Goal: Navigation & Orientation: Find specific page/section

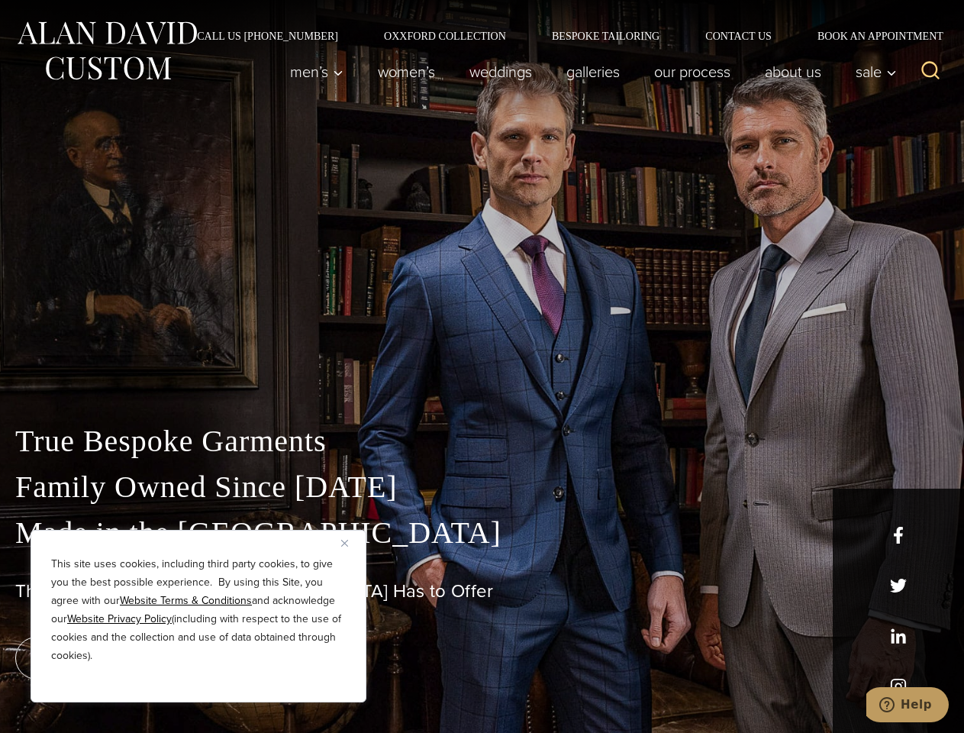
click at [482, 366] on div "True Bespoke Garments Family Owned Since [DATE] Made in [GEOGRAPHIC_DATA] The B…" at bounding box center [482, 537] width 964 height 391
click at [350, 543] on button "Close" at bounding box center [350, 543] width 18 height 18
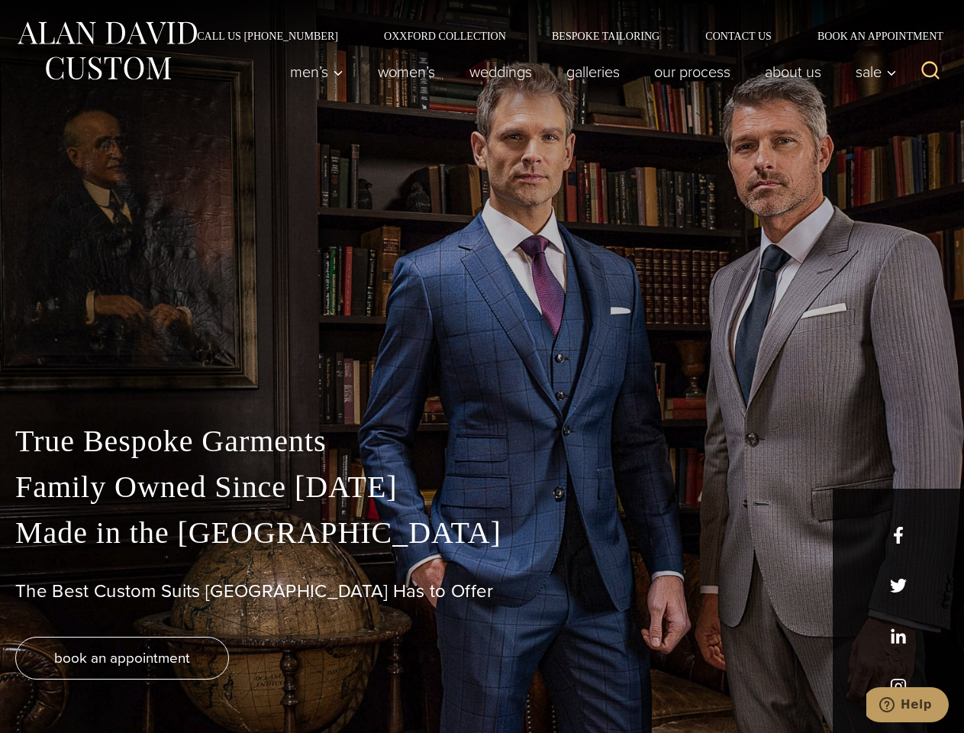
click at [199, 682] on div "True Bespoke Garments Family Owned Since [DATE] Made in [GEOGRAPHIC_DATA] The B…" at bounding box center [482, 575] width 964 height 315
click at [931, 72] on icon "Search" at bounding box center [931, 71] width 22 height 22
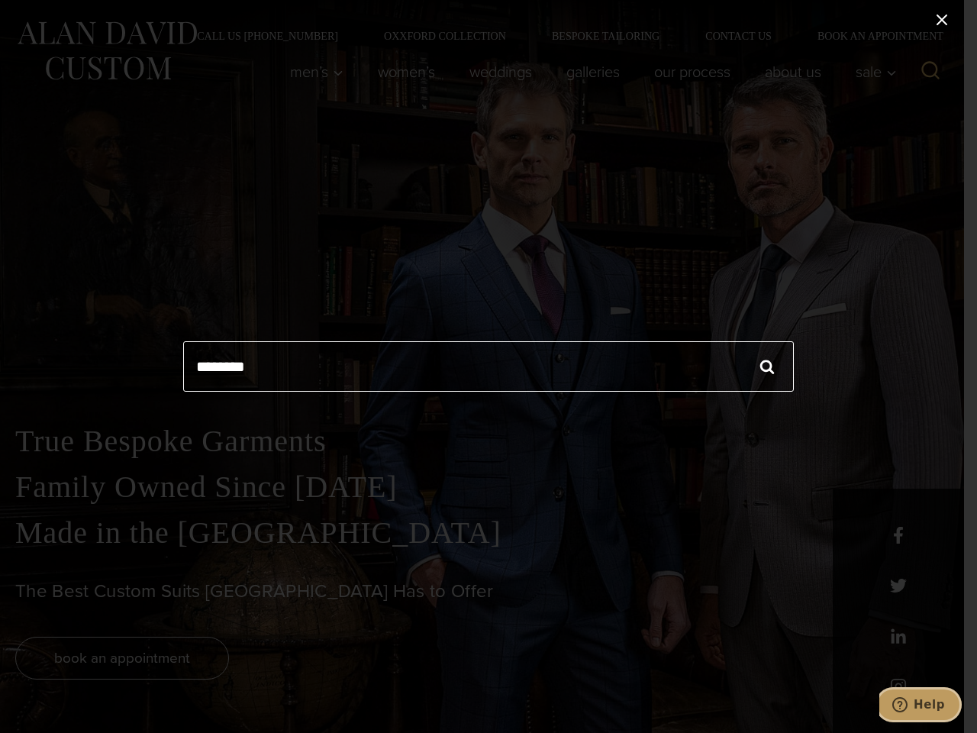
click at [908, 705] on icon "Help" at bounding box center [900, 704] width 15 height 15
